Goal: Task Accomplishment & Management: Manage account settings

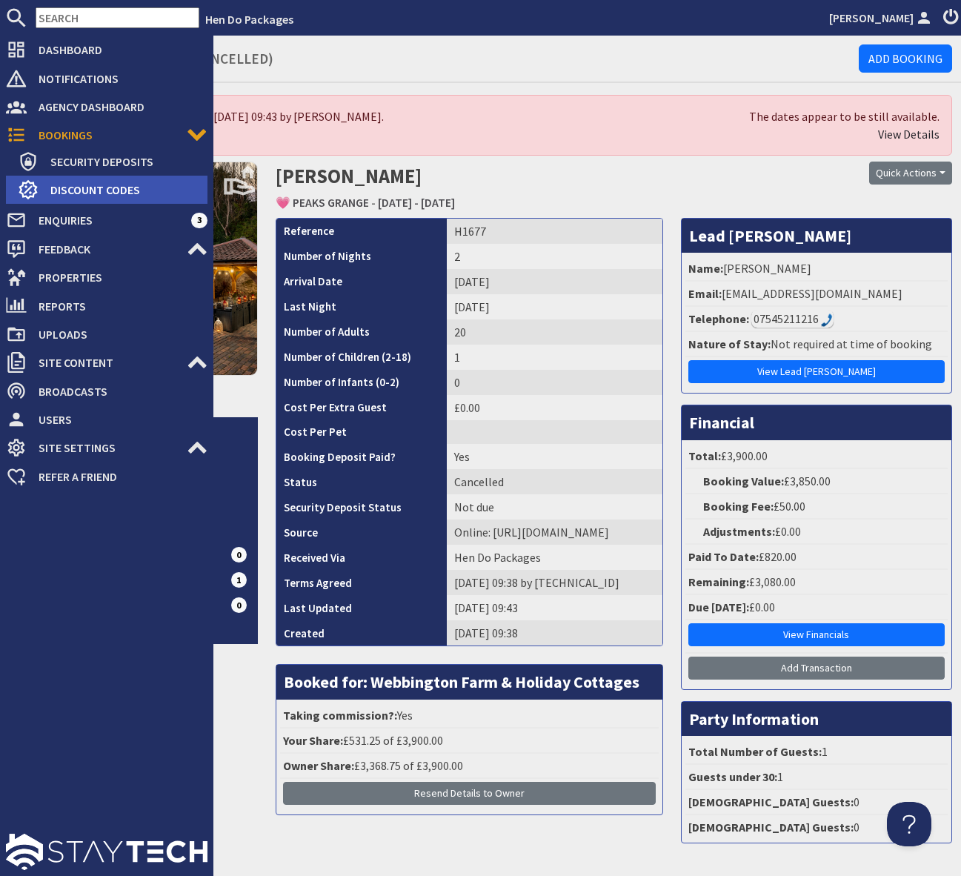
click at [119, 188] on span "Discount Codes" at bounding box center [123, 190] width 169 height 24
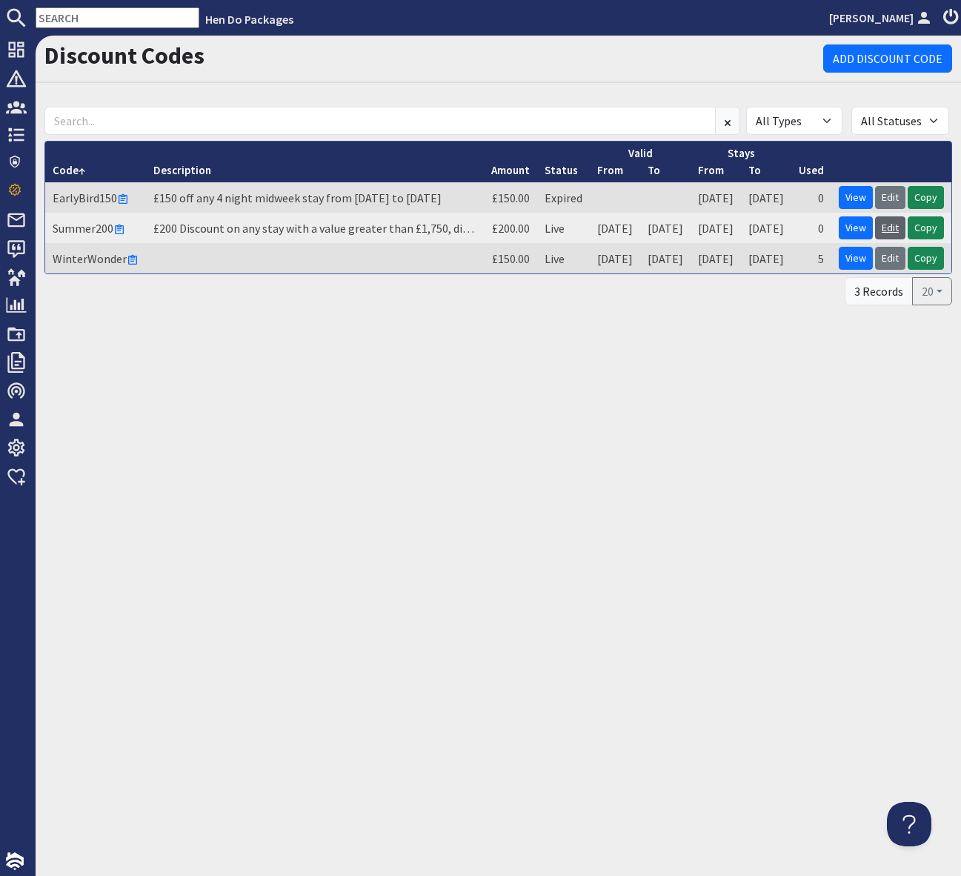
click at [888, 228] on link "Edit" at bounding box center [890, 227] width 30 height 23
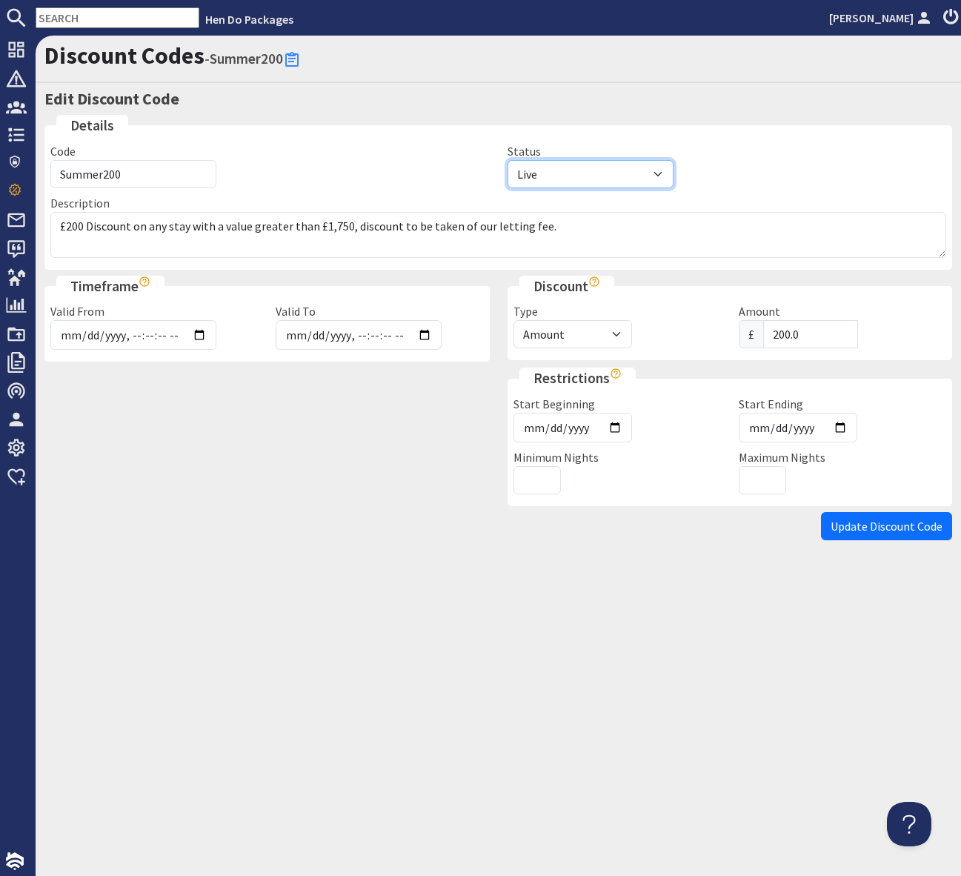
click at [659, 171] on select "Draft Live Cancelled Expired" at bounding box center [591, 174] width 166 height 28
select select "complete"
click at [847, 523] on span "Update Discount Code" at bounding box center [887, 526] width 112 height 15
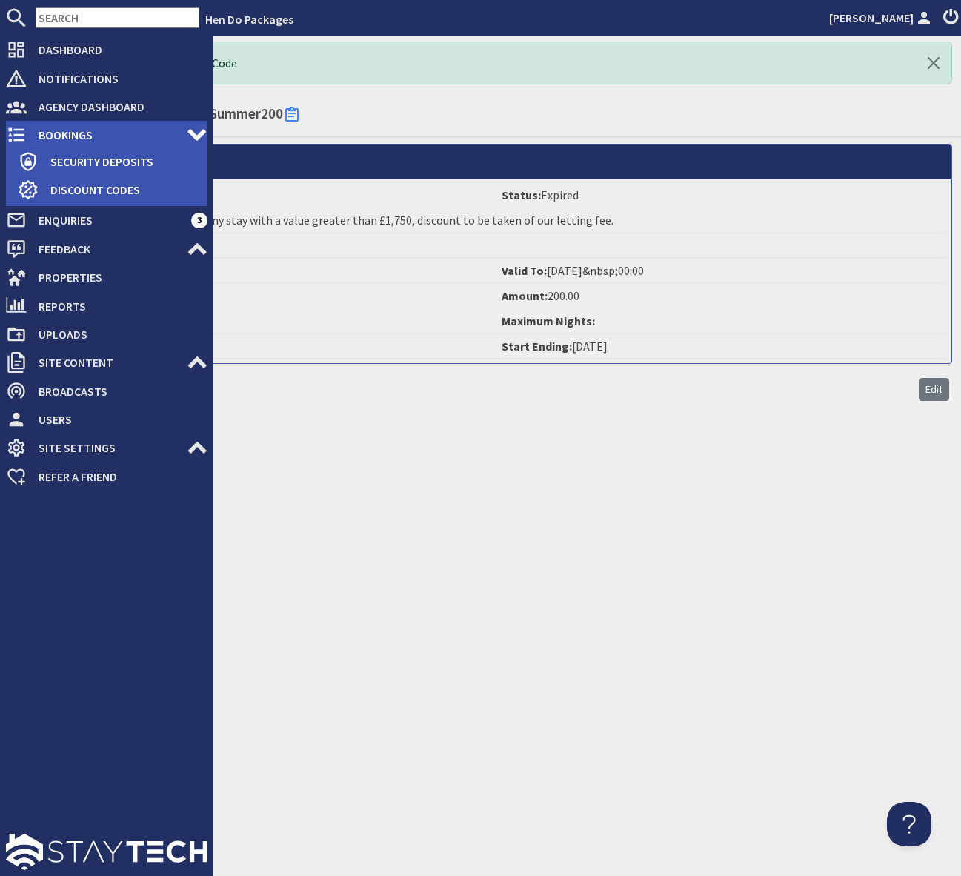
click at [133, 138] on span "Bookings" at bounding box center [107, 135] width 160 height 24
